Goal: Find contact information: Find contact information

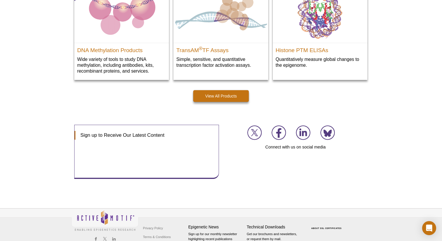
scroll to position [863, 0]
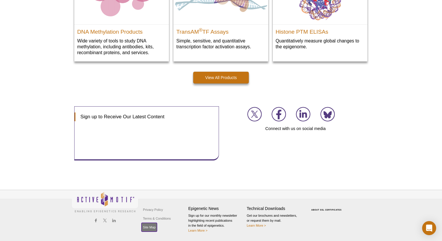
click at [152, 228] on link "Site Map" at bounding box center [148, 226] width 15 height 9
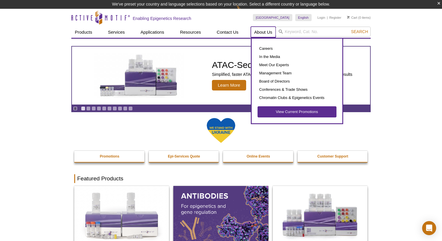
click at [261, 33] on link "About Us" at bounding box center [263, 32] width 25 height 11
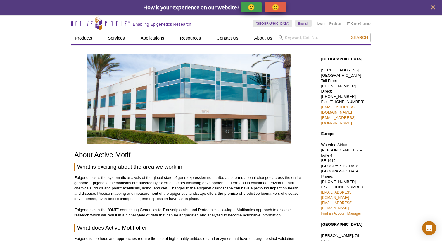
drag, startPoint x: 367, startPoint y: 69, endPoint x: 335, endPoint y: 69, distance: 32.2
click at [335, 69] on p "[STREET_ADDRESS] Toll Free: [PHONE_NUMBER] Direct: [PHONE_NUMBER] Fax: [PHONE_N…" at bounding box center [344, 97] width 47 height 58
drag, startPoint x: 338, startPoint y: 75, endPoint x: 319, endPoint y: 70, distance: 19.6
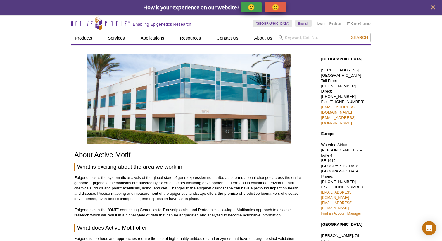
drag, startPoint x: 359, startPoint y: 79, endPoint x: 319, endPoint y: 72, distance: 40.2
copy p "[STREET_ADDRESS]"
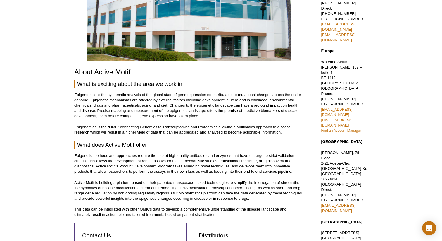
scroll to position [85, 0]
